Goal: Find specific page/section: Find specific page/section

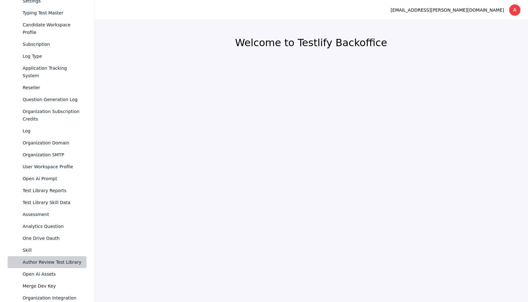
scroll to position [366, 0]
click at [47, 160] on link "User Workspace Profile" at bounding box center [47, 166] width 79 height 12
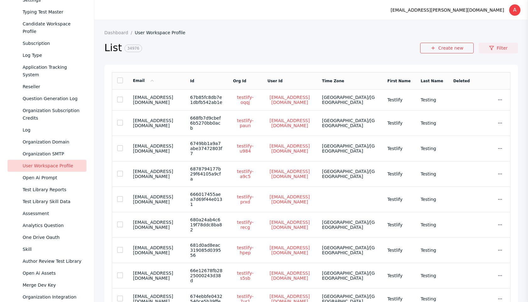
click at [490, 52] on link "Filter" at bounding box center [497, 48] width 39 height 11
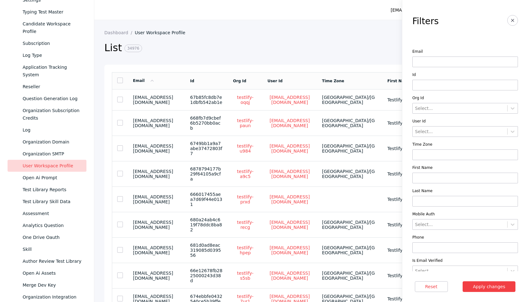
click at [441, 66] on input at bounding box center [465, 62] width 106 height 11
paste input "**********"
type input "**********"
click at [462, 281] on button "Apply changes" at bounding box center [488, 286] width 53 height 11
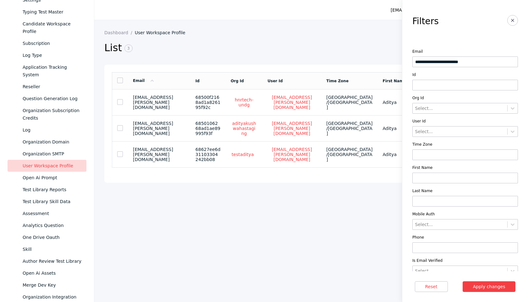
click at [275, 63] on section "List 3" at bounding box center [258, 52] width 308 height 24
click at [515, 22] on button "button" at bounding box center [512, 20] width 11 height 11
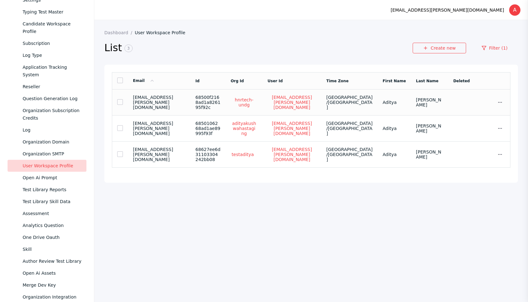
click at [213, 103] on section "68500f2168ad1a826195f92c" at bounding box center [207, 102] width 25 height 15
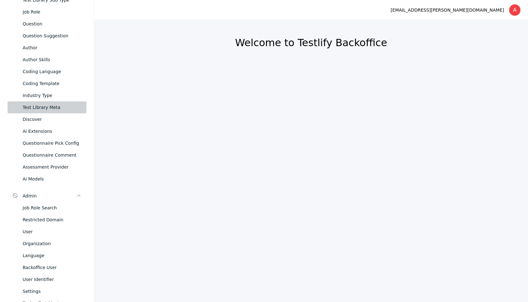
scroll to position [69, 0]
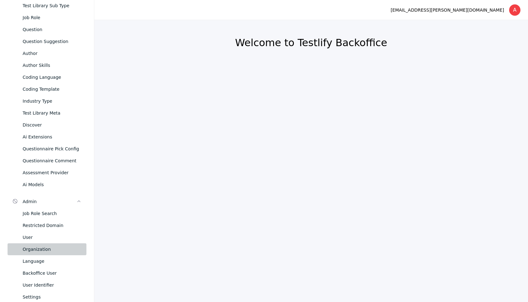
click at [37, 246] on div "Organization" at bounding box center [52, 250] width 59 height 8
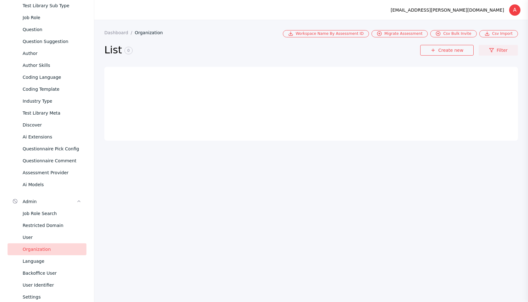
click at [489, 49] on link "Filter" at bounding box center [497, 50] width 39 height 11
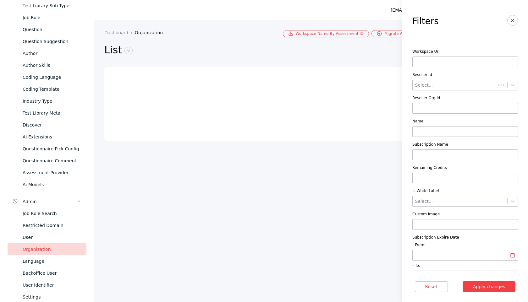
scroll to position [78, 0]
